Goal: Task Accomplishment & Management: Complete application form

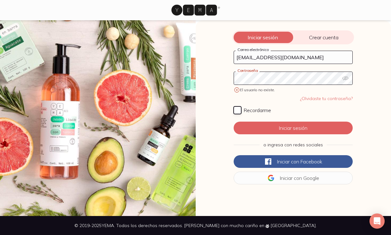
click at [237, 108] on input "Recordarme" at bounding box center [238, 110] width 8 height 8
checkbox input "true"
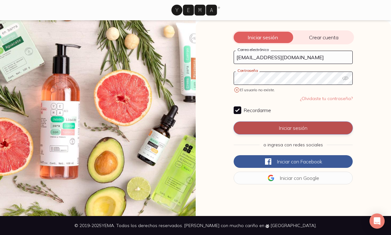
click at [269, 128] on button "Iniciar sesión" at bounding box center [293, 128] width 119 height 13
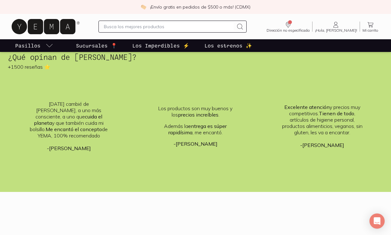
scroll to position [1707, 0]
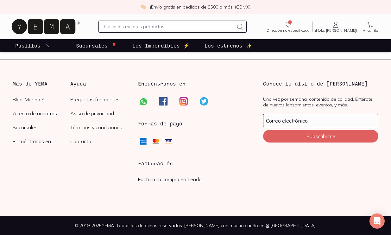
click at [156, 180] on link "Factura tu compra en tienda" at bounding box center [170, 179] width 64 height 6
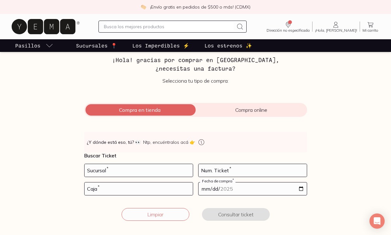
scroll to position [33, 0]
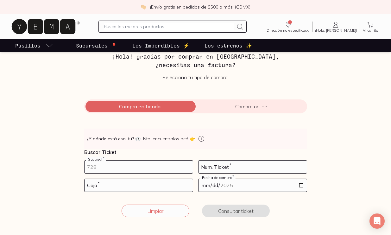
click at [129, 164] on input "number" at bounding box center [139, 167] width 108 height 13
type input "1994"
click at [227, 170] on input "number" at bounding box center [253, 167] width 108 height 13
type input "258"
click at [161, 185] on input "number" at bounding box center [139, 185] width 108 height 13
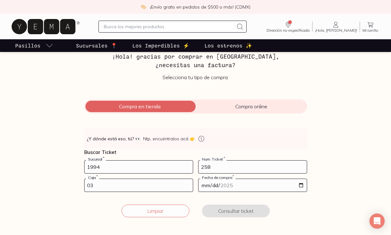
type input "03"
click at [301, 185] on input "date" at bounding box center [253, 185] width 108 height 13
type input "[DATE]"
click at [236, 213] on button "Consultar ticket" at bounding box center [236, 211] width 68 height 13
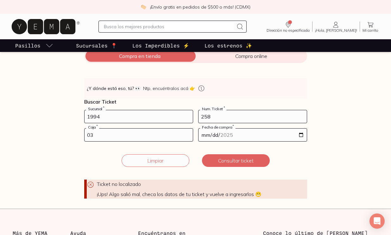
scroll to position [83, 0]
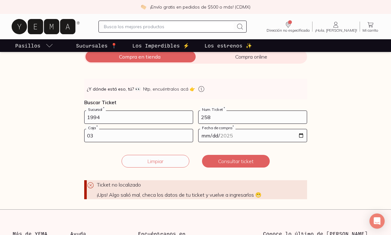
drag, startPoint x: 131, startPoint y: 119, endPoint x: 60, endPoint y: 116, distance: 71.4
click at [60, 116] on div "Facturación Yema 📄 ¡Hola! gracias por comprar en [GEOGRAPHIC_DATA], ¿necesitas …" at bounding box center [195, 89] width 391 height 220
type input "10002"
drag, startPoint x: 212, startPoint y: 118, endPoint x: 185, endPoint y: 117, distance: 27.2
click at [186, 118] on form "10002 Sucursal * 258 Num. Ticket * 03 Caja * [DATE] Fecha de compra * Ticket no…" at bounding box center [195, 155] width 223 height 89
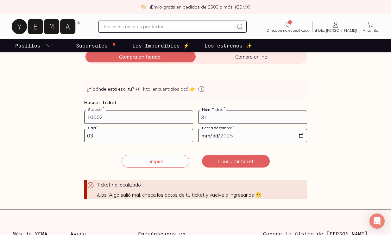
type input "31"
click at [120, 139] on input "03" at bounding box center [139, 135] width 108 height 13
type input "01"
click at [301, 135] on input "[DATE]" at bounding box center [253, 135] width 108 height 13
type input "[DATE]"
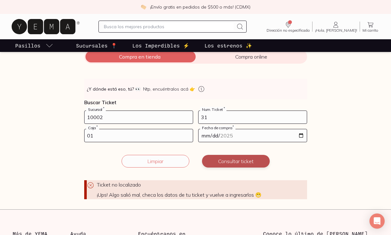
click at [234, 161] on button "Consultar ticket" at bounding box center [236, 161] width 68 height 13
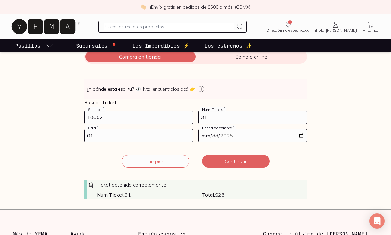
scroll to position [107, 0]
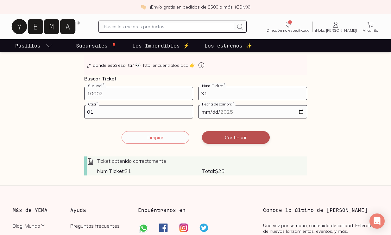
click at [242, 136] on button "Continuar" at bounding box center [236, 137] width 68 height 13
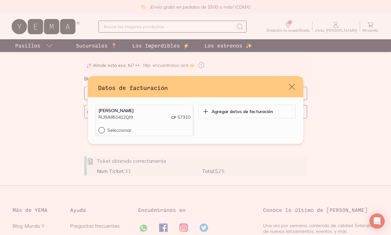
click at [102, 130] on input "Seleccionar" at bounding box center [101, 129] width 5 height 5
radio input "true"
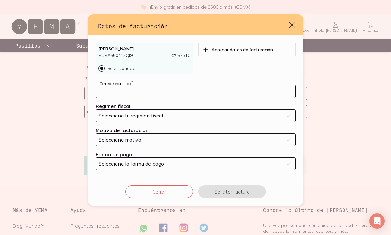
click at [128, 88] on input "default" at bounding box center [196, 91] width 200 height 13
type input "[EMAIL_ADDRESS][DOMAIN_NAME]"
click at [132, 116] on span "Selecciona tu regimen fiscal" at bounding box center [131, 115] width 65 height 6
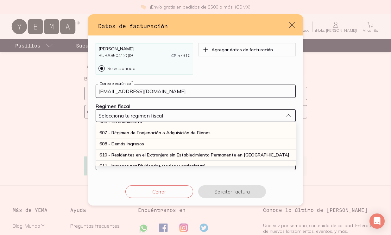
scroll to position [55, 0]
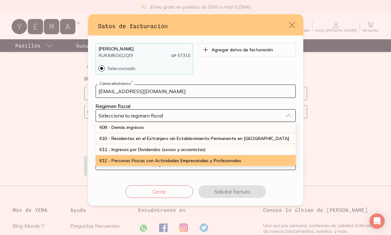
click at [139, 160] on span "612 - Personas Físicas con Actividades Empresariales y Profesionales" at bounding box center [170, 161] width 142 height 6
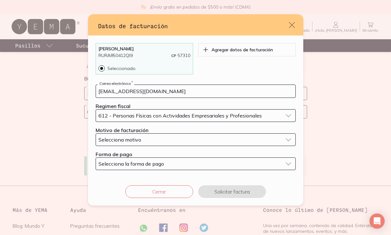
click at [141, 144] on button "Selecciona motivo" at bounding box center [196, 139] width 200 height 13
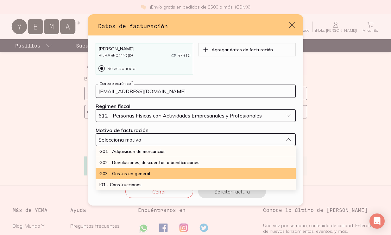
click at [138, 171] on span "G03 - Gastos en general" at bounding box center [124, 174] width 51 height 6
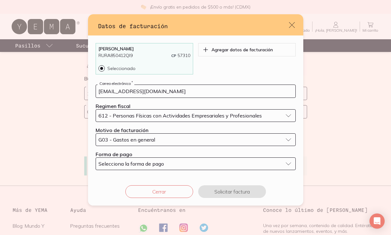
click at [140, 165] on span "Selecciona la forma de pago" at bounding box center [132, 164] width 66 height 6
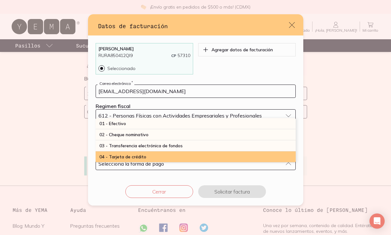
click at [143, 154] on span "04 - Tarjeta de crédito" at bounding box center [122, 157] width 47 height 6
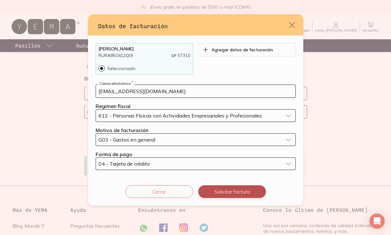
click at [233, 190] on button "Solicitar factura" at bounding box center [232, 191] width 68 height 13
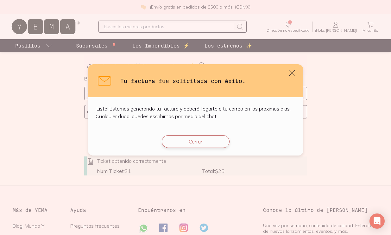
click at [200, 141] on button "Cerrar" at bounding box center [196, 141] width 68 height 13
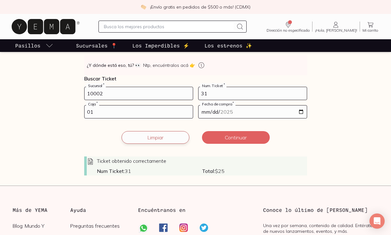
click at [168, 138] on button "Limpiar" at bounding box center [156, 137] width 68 height 13
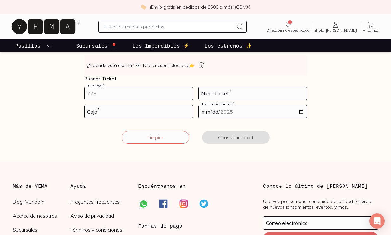
click at [152, 96] on input "number" at bounding box center [139, 93] width 108 height 13
type input "10002"
click at [233, 94] on input "number" at bounding box center [253, 93] width 108 height 13
click at [245, 87] on div "Num. Ticket *" at bounding box center [252, 93] width 109 height 13
click at [242, 91] on input "number" at bounding box center [253, 93] width 108 height 13
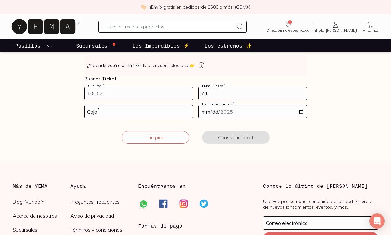
type input "74"
click at [138, 111] on input "number" at bounding box center [139, 111] width 108 height 13
type input "02"
click at [301, 112] on input "date" at bounding box center [253, 111] width 108 height 13
type input "[DATE]"
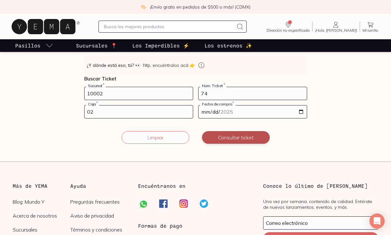
click at [224, 138] on button "Consultar ticket" at bounding box center [236, 137] width 68 height 13
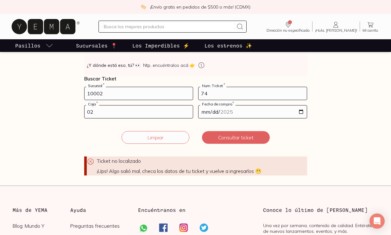
click at [93, 95] on input "10002" at bounding box center [139, 93] width 108 height 13
click at [213, 93] on input "74" at bounding box center [253, 93] width 108 height 13
click at [301, 111] on input "[DATE]" at bounding box center [253, 111] width 108 height 13
click at [248, 137] on button "Consultar ticket" at bounding box center [236, 137] width 68 height 13
click at [157, 138] on button "Limpiar" at bounding box center [156, 137] width 68 height 13
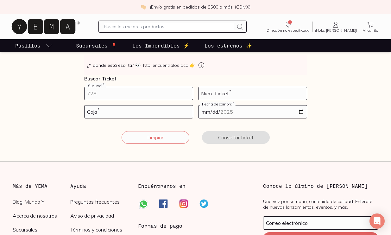
click at [135, 93] on input "number" at bounding box center [139, 93] width 108 height 13
type input "10002"
click at [235, 96] on input "number" at bounding box center [253, 93] width 108 height 13
type input "59"
click at [150, 112] on input "number" at bounding box center [139, 111] width 108 height 13
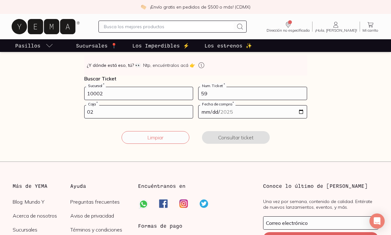
type input "02"
click at [301, 112] on input "date" at bounding box center [253, 111] width 108 height 13
type input "[DATE]"
click at [241, 136] on button "Consultar ticket" at bounding box center [236, 137] width 68 height 13
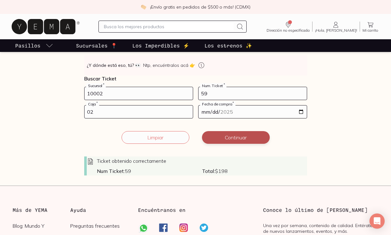
click at [245, 139] on button "Continuar" at bounding box center [236, 137] width 68 height 13
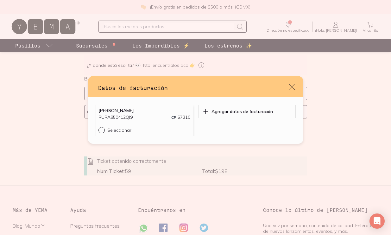
click at [103, 131] on div "default" at bounding box center [103, 130] width 9 height 6
click at [103, 131] on input "Seleccionar" at bounding box center [101, 129] width 5 height 5
radio input "true"
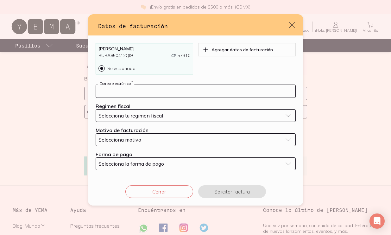
click at [124, 95] on input "default" at bounding box center [196, 91] width 200 height 13
type input "[EMAIL_ADDRESS][DOMAIN_NAME]"
click at [135, 115] on span "Selecciona tu regimen fiscal" at bounding box center [131, 115] width 65 height 6
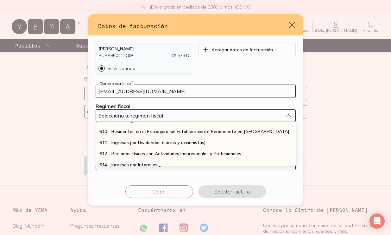
scroll to position [65, 0]
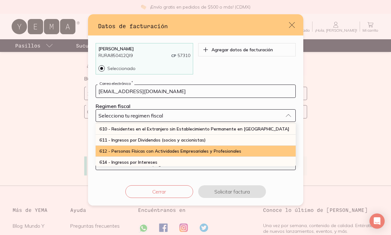
click at [134, 152] on span "612 - Personas Físicas con Actividades Empresariales y Profesionales" at bounding box center [170, 151] width 142 height 6
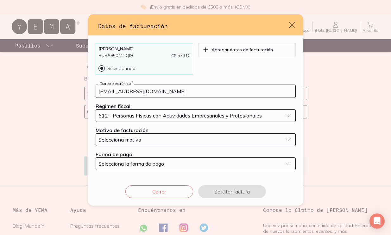
click at [128, 141] on span "Selecciona motivo" at bounding box center [120, 140] width 43 height 6
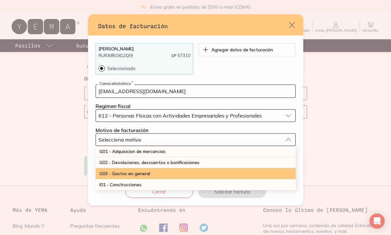
click at [130, 175] on span "G03 - Gastos en general" at bounding box center [124, 174] width 51 height 6
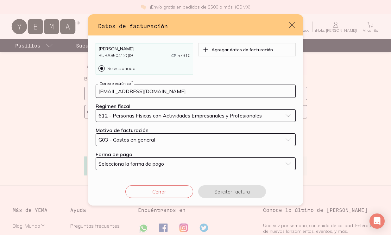
click at [137, 163] on span "Selecciona la forma de pago" at bounding box center [132, 164] width 66 height 6
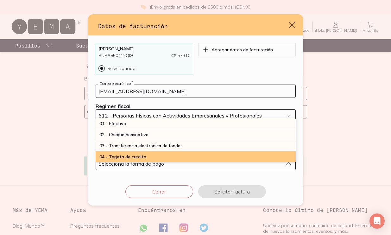
click at [147, 156] on div "04 - Tarjeta de crédito" at bounding box center [196, 156] width 200 height 11
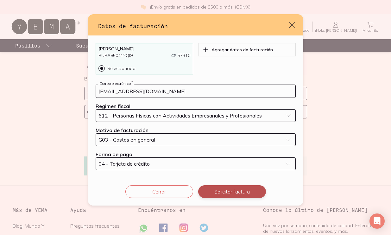
click at [233, 187] on button "Solicitar factura" at bounding box center [232, 191] width 68 height 13
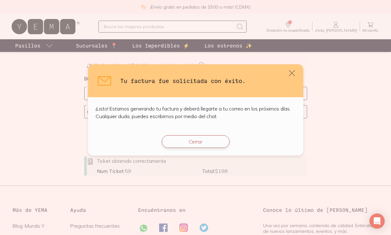
click at [204, 139] on button "Cerrar" at bounding box center [196, 141] width 68 height 13
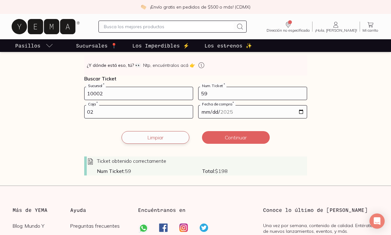
click at [161, 136] on button "Limpiar" at bounding box center [156, 137] width 68 height 13
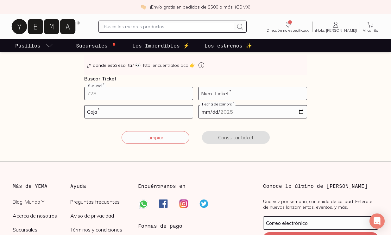
click at [119, 93] on input "number" at bounding box center [139, 93] width 108 height 13
type input "10002"
click at [232, 93] on input "number" at bounding box center [253, 93] width 108 height 13
type input "48"
click at [149, 112] on input "number" at bounding box center [139, 111] width 108 height 13
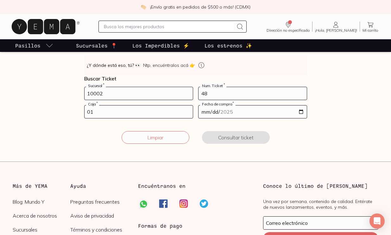
type input "01"
click at [302, 112] on input "date" at bounding box center [253, 111] width 108 height 13
type input "[DATE]"
click at [238, 138] on button "Consultar ticket" at bounding box center [236, 137] width 68 height 13
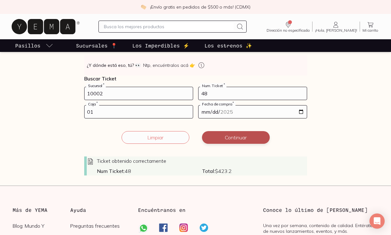
click at [231, 138] on button "Continuar" at bounding box center [236, 137] width 68 height 13
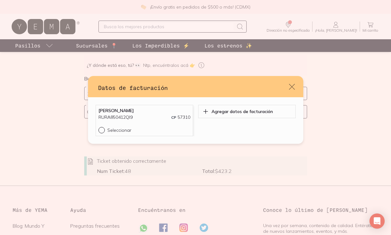
click at [113, 128] on p "Seleccionar" at bounding box center [119, 130] width 24 height 6
click at [104, 128] on input "Seleccionar" at bounding box center [101, 129] width 5 height 5
radio input "true"
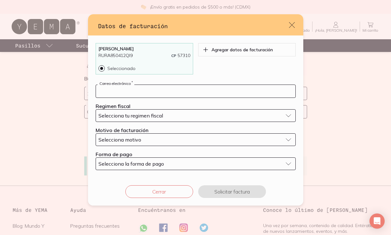
click at [150, 86] on input "default" at bounding box center [196, 91] width 200 height 13
type input "[EMAIL_ADDRESS][DOMAIN_NAME]"
click at [145, 112] on span "Selecciona tu regimen fiscal" at bounding box center [131, 115] width 65 height 6
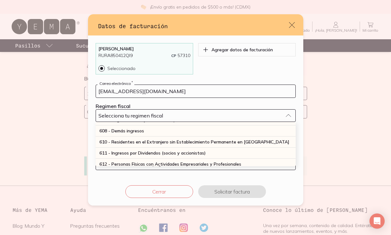
scroll to position [56, 0]
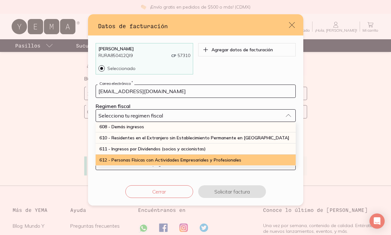
click at [143, 158] on span "612 - Personas Físicas con Actividades Empresariales y Profesionales" at bounding box center [170, 160] width 142 height 6
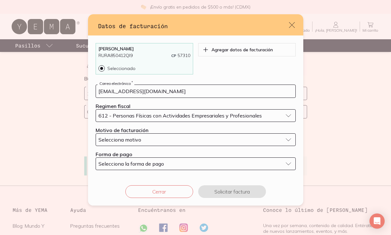
click at [142, 140] on div "Selecciona motivo" at bounding box center [191, 140] width 184 height 6
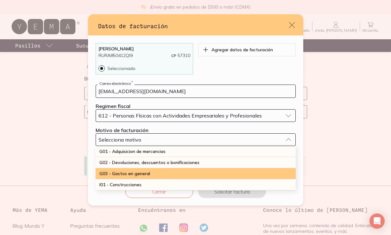
click at [143, 173] on span "G03 - Gastos en general" at bounding box center [124, 174] width 51 height 6
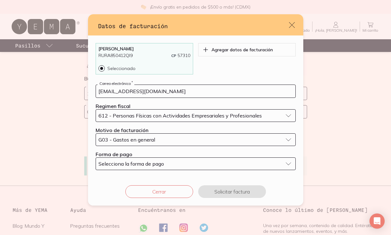
click at [145, 165] on span "Selecciona la forma de pago" at bounding box center [132, 164] width 66 height 6
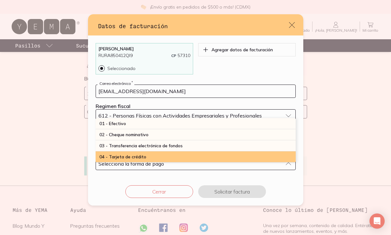
click at [147, 156] on div "04 - Tarjeta de crédito" at bounding box center [196, 156] width 200 height 11
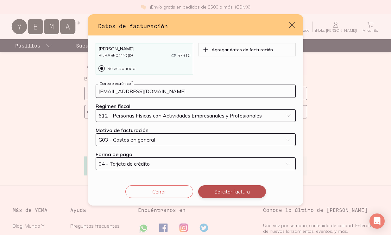
click at [224, 190] on button "Solicitar factura" at bounding box center [232, 191] width 68 height 13
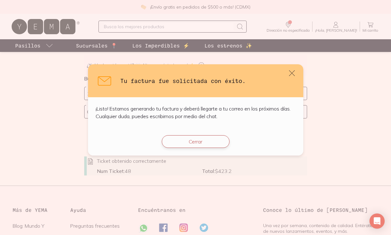
click at [197, 140] on button "Cerrar" at bounding box center [196, 141] width 68 height 13
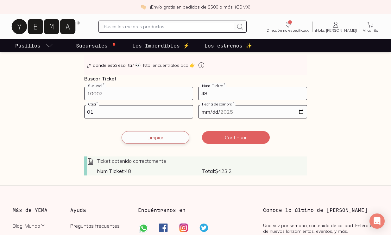
click at [141, 139] on button "Limpiar" at bounding box center [156, 137] width 68 height 13
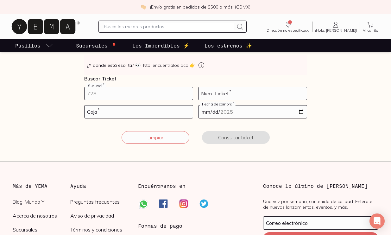
click at [135, 94] on input "number" at bounding box center [139, 93] width 108 height 13
type input "10002"
click at [233, 95] on input "number" at bounding box center [253, 93] width 108 height 13
type input "74"
click at [154, 111] on input "number" at bounding box center [139, 111] width 108 height 13
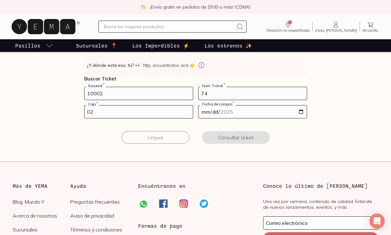
type input "02"
click at [300, 112] on input "date" at bounding box center [253, 111] width 108 height 13
type input "[DATE]"
click at [233, 136] on button "Consultar ticket" at bounding box center [236, 137] width 68 height 13
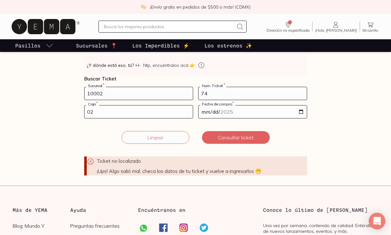
click at [376, 220] on icon "Open Intercom Messenger" at bounding box center [377, 221] width 7 height 8
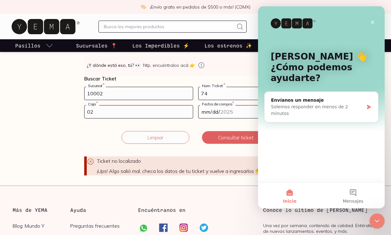
scroll to position [0, 0]
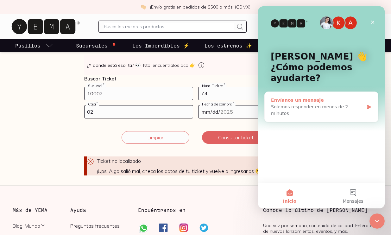
click at [341, 100] on div "Envíanos un mensaje" at bounding box center [317, 100] width 93 height 7
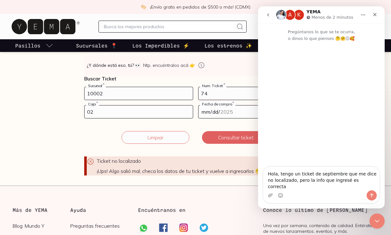
type textarea "Hola, tengo un ticket de septiembre que me dice no localizado, pero la info que…"
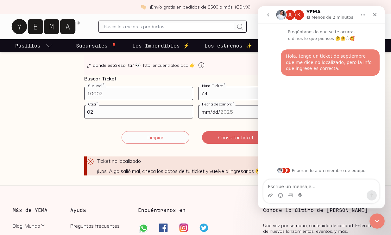
click at [268, 15] on icon "go back" at bounding box center [268, 14] width 5 height 5
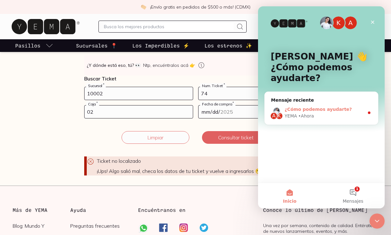
click at [334, 107] on span "¿Cómo podemos ayudarte?" at bounding box center [318, 109] width 67 height 5
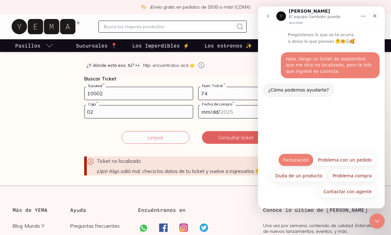
click at [297, 159] on button "Facturación" at bounding box center [295, 160] width 35 height 13
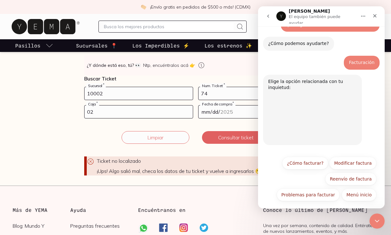
scroll to position [47, 0]
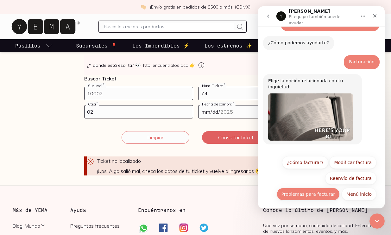
click at [299, 192] on button "Problemas para facturar" at bounding box center [308, 194] width 63 height 13
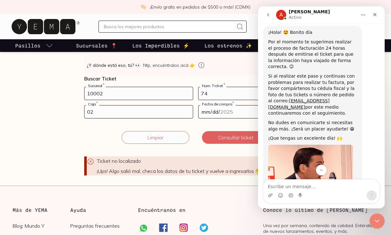
scroll to position [190, 0]
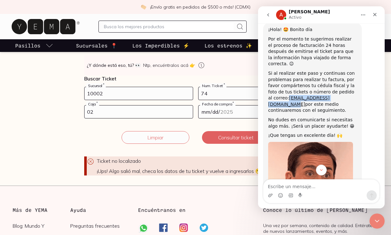
drag, startPoint x: 348, startPoint y: 99, endPoint x: 284, endPoint y: 101, distance: 63.7
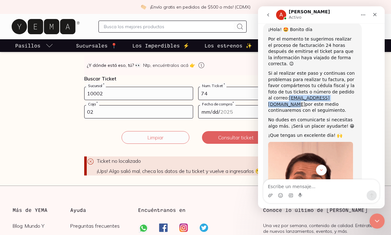
click at [284, 101] on div "Si al realizar este paso y continuas con problemas para realizar tu factura, po…" at bounding box center [312, 91] width 89 height 43
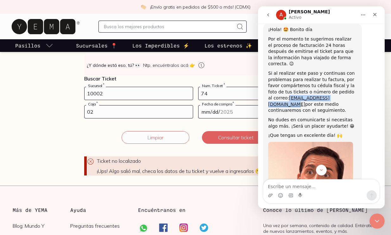
copy link "[EMAIL_ADDRESS][DOMAIN_NAME]"
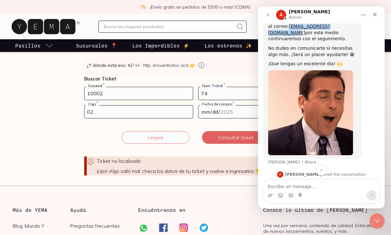
scroll to position [268, 0]
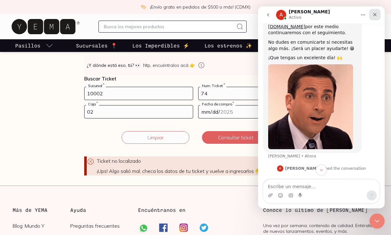
click at [375, 15] on icon "Cerrar" at bounding box center [375, 14] width 3 height 3
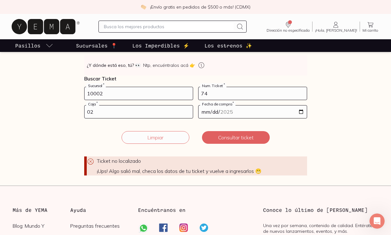
scroll to position [298, 0]
click at [137, 139] on button "Limpiar" at bounding box center [156, 137] width 68 height 13
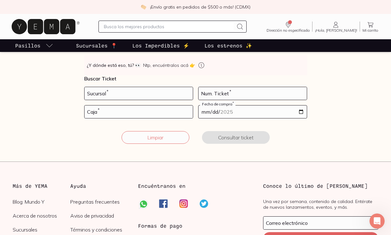
scroll to position [108, 0]
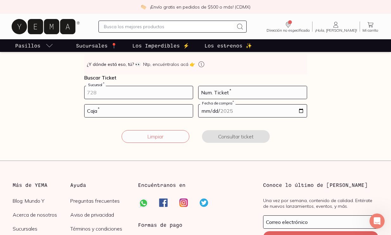
click at [124, 97] on input "number" at bounding box center [139, 92] width 108 height 13
type input "10002"
click at [215, 90] on input "number" at bounding box center [253, 92] width 108 height 13
type input "97"
click at [105, 108] on input "number" at bounding box center [139, 111] width 108 height 13
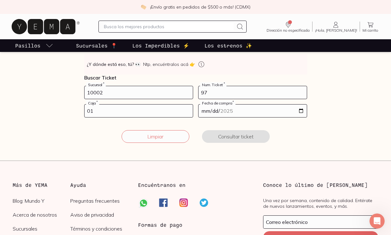
type input "01"
click at [303, 109] on input "date" at bounding box center [253, 111] width 108 height 13
type input "[DATE]"
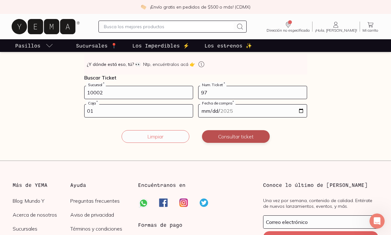
click at [235, 137] on button "Consultar ticket" at bounding box center [236, 136] width 68 height 13
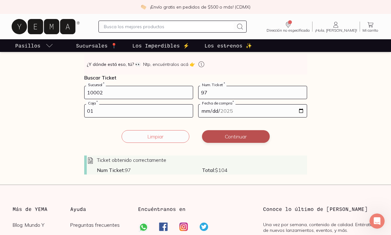
click at [236, 135] on button "Continuar" at bounding box center [236, 136] width 68 height 13
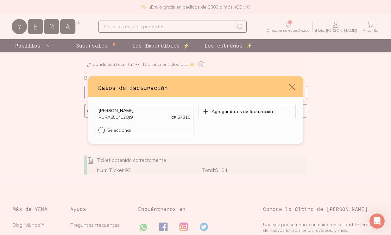
click at [101, 129] on input "Seleccionar" at bounding box center [101, 129] width 5 height 5
radio input "true"
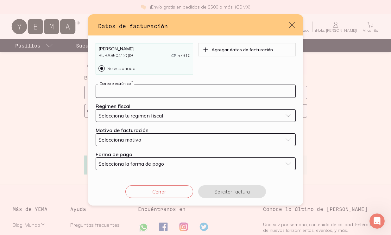
click at [132, 91] on input "default" at bounding box center [196, 91] width 200 height 13
type input "[EMAIL_ADDRESS][DOMAIN_NAME]"
click at [142, 114] on span "Selecciona tu regimen fiscal" at bounding box center [131, 115] width 65 height 6
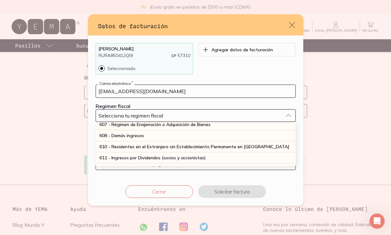
scroll to position [67, 0]
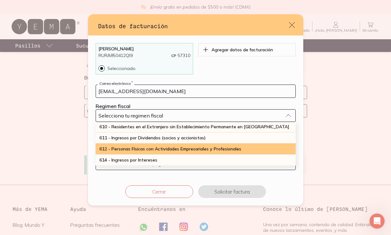
click at [134, 150] on span "612 - Personas Físicas con Actividades Empresariales y Profesionales" at bounding box center [170, 149] width 142 height 6
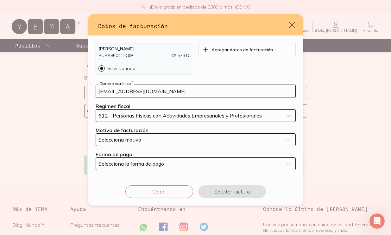
click at [137, 139] on span "Selecciona motivo" at bounding box center [120, 140] width 43 height 6
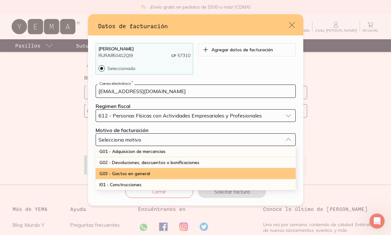
click at [132, 175] on span "G03 - Gastos en general" at bounding box center [124, 174] width 51 height 6
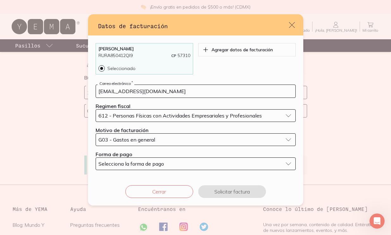
click at [139, 164] on span "Selecciona la forma de pago" at bounding box center [132, 164] width 66 height 6
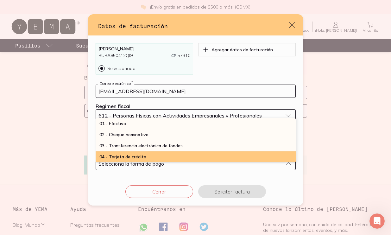
click at [140, 154] on span "04 - Tarjeta de crédito" at bounding box center [122, 157] width 47 height 6
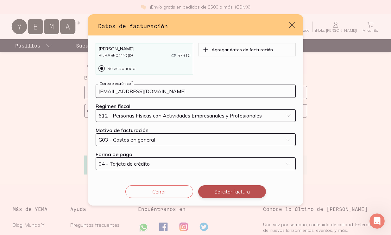
click at [231, 193] on button "Solicitar factura" at bounding box center [232, 191] width 68 height 13
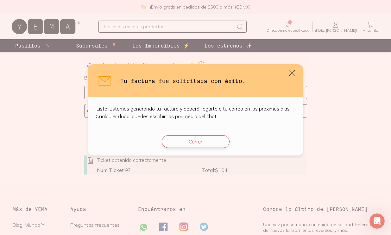
click at [209, 140] on button "Cerrar" at bounding box center [196, 141] width 68 height 13
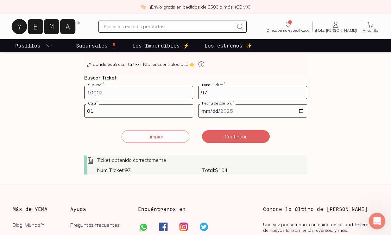
click at [376, 216] on icon "Abrir Intercom Messenger" at bounding box center [376, 220] width 10 height 10
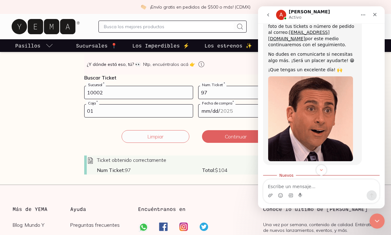
scroll to position [201, 0]
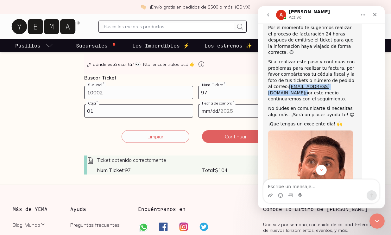
drag, startPoint x: 348, startPoint y: 87, endPoint x: 284, endPoint y: 89, distance: 64.3
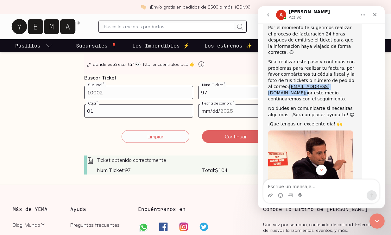
click at [284, 89] on div "Si al realizar este paso y continuas con problemas para realizar tu factura, po…" at bounding box center [312, 80] width 89 height 43
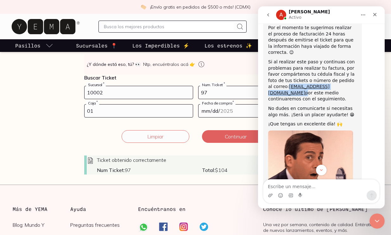
copy div "[EMAIL_ADDRESS][DOMAIN_NAME]"
